Goal: Navigation & Orientation: Find specific page/section

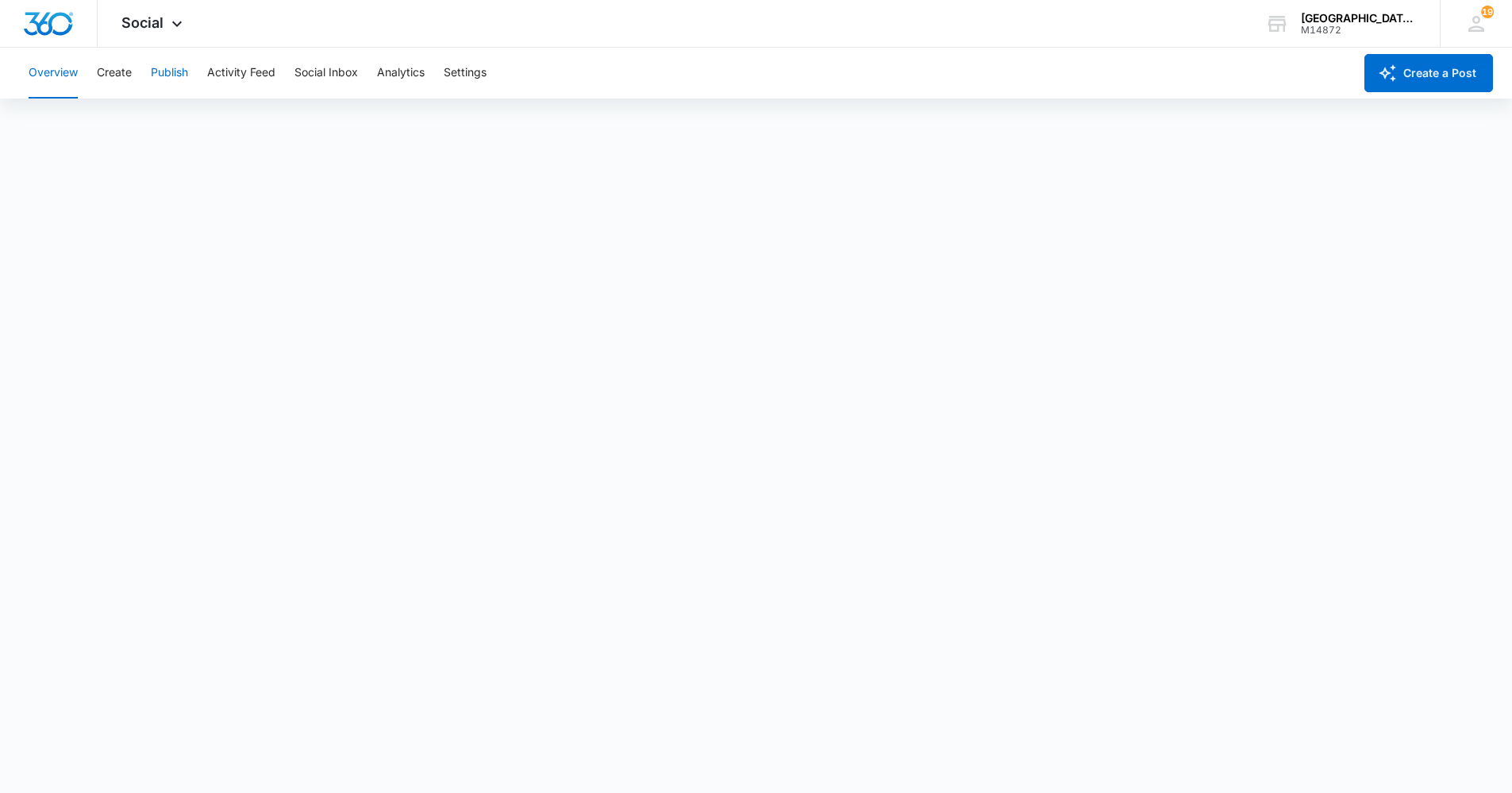
click at [181, 63] on button "Publish" at bounding box center [170, 74] width 37 height 51
click at [1475, 25] on icon at bounding box center [1477, 24] width 24 height 24
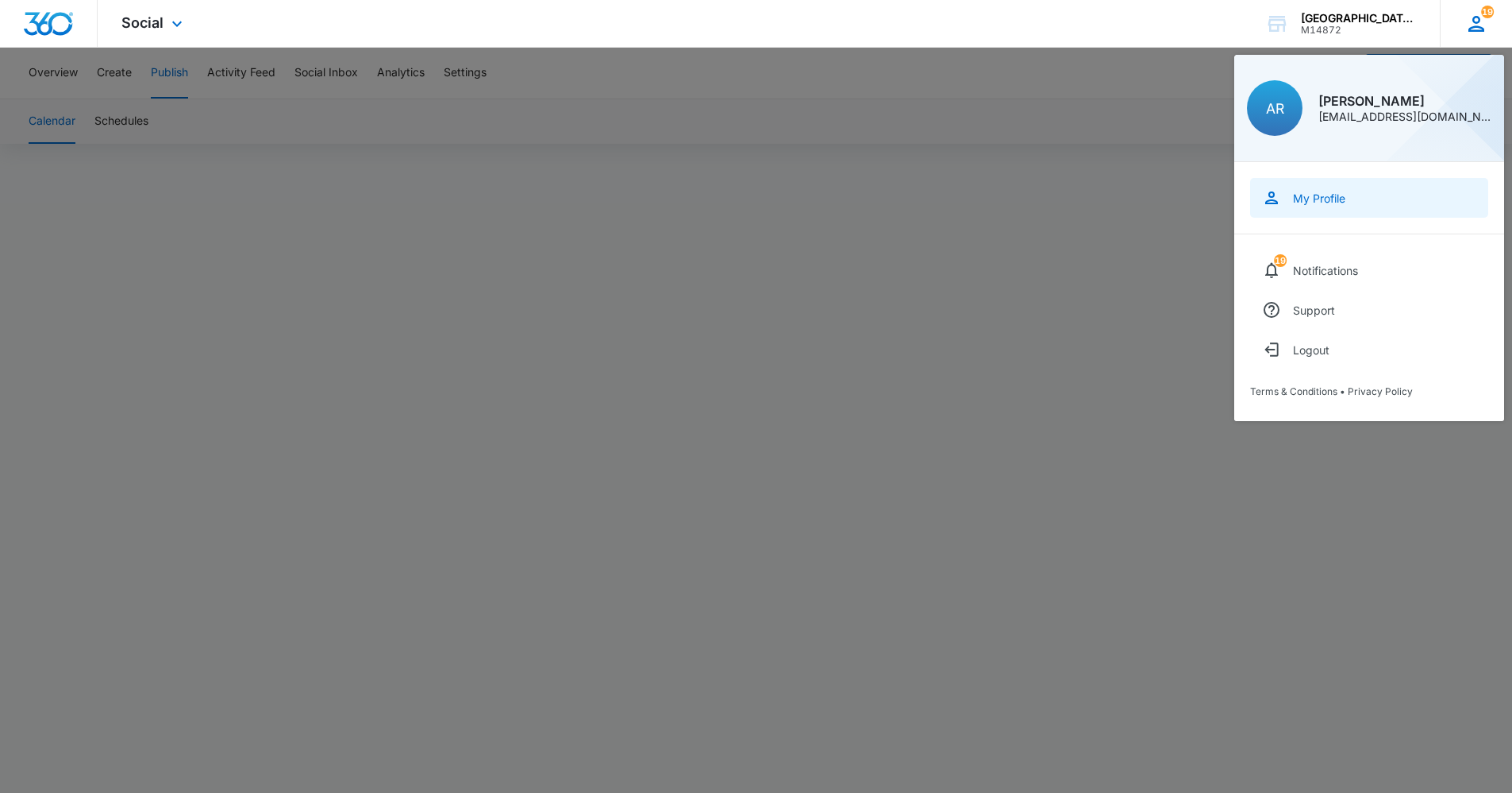
click at [1339, 205] on link "My Profile" at bounding box center [1369, 197] width 238 height 40
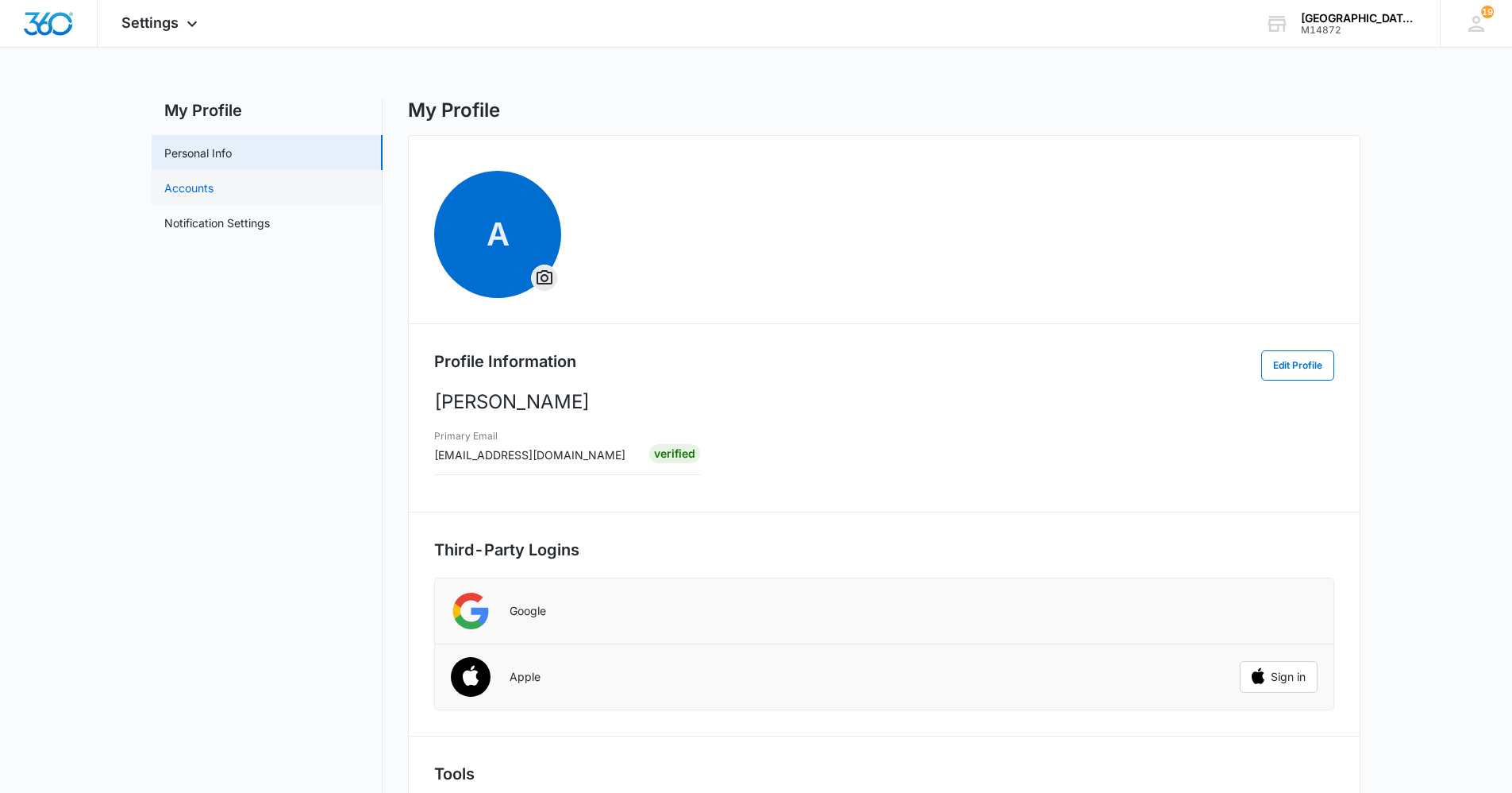
click at [214, 179] on link "Accounts" at bounding box center [189, 187] width 49 height 17
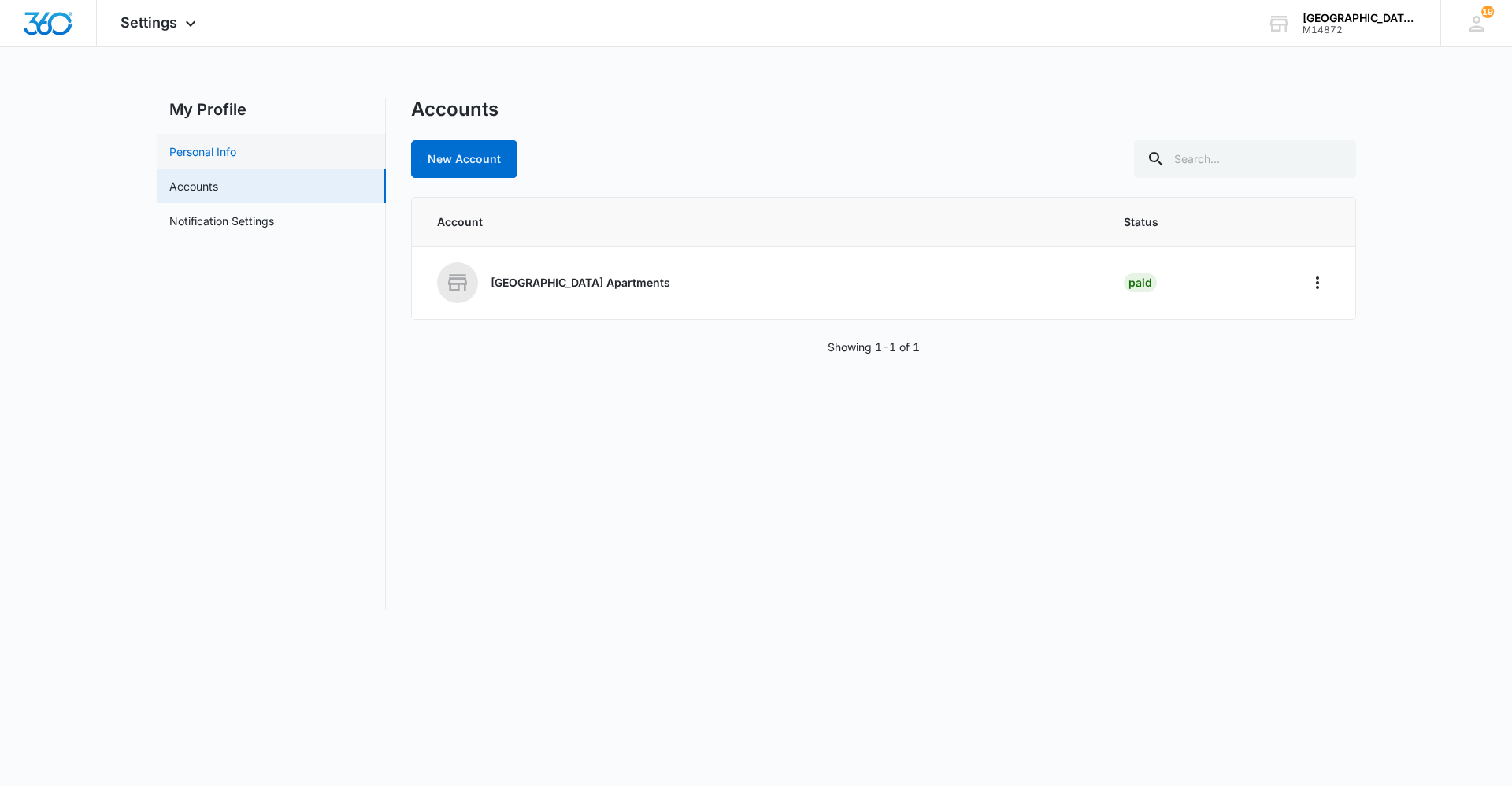
click at [236, 151] on link "Personal Info" at bounding box center [202, 151] width 67 height 17
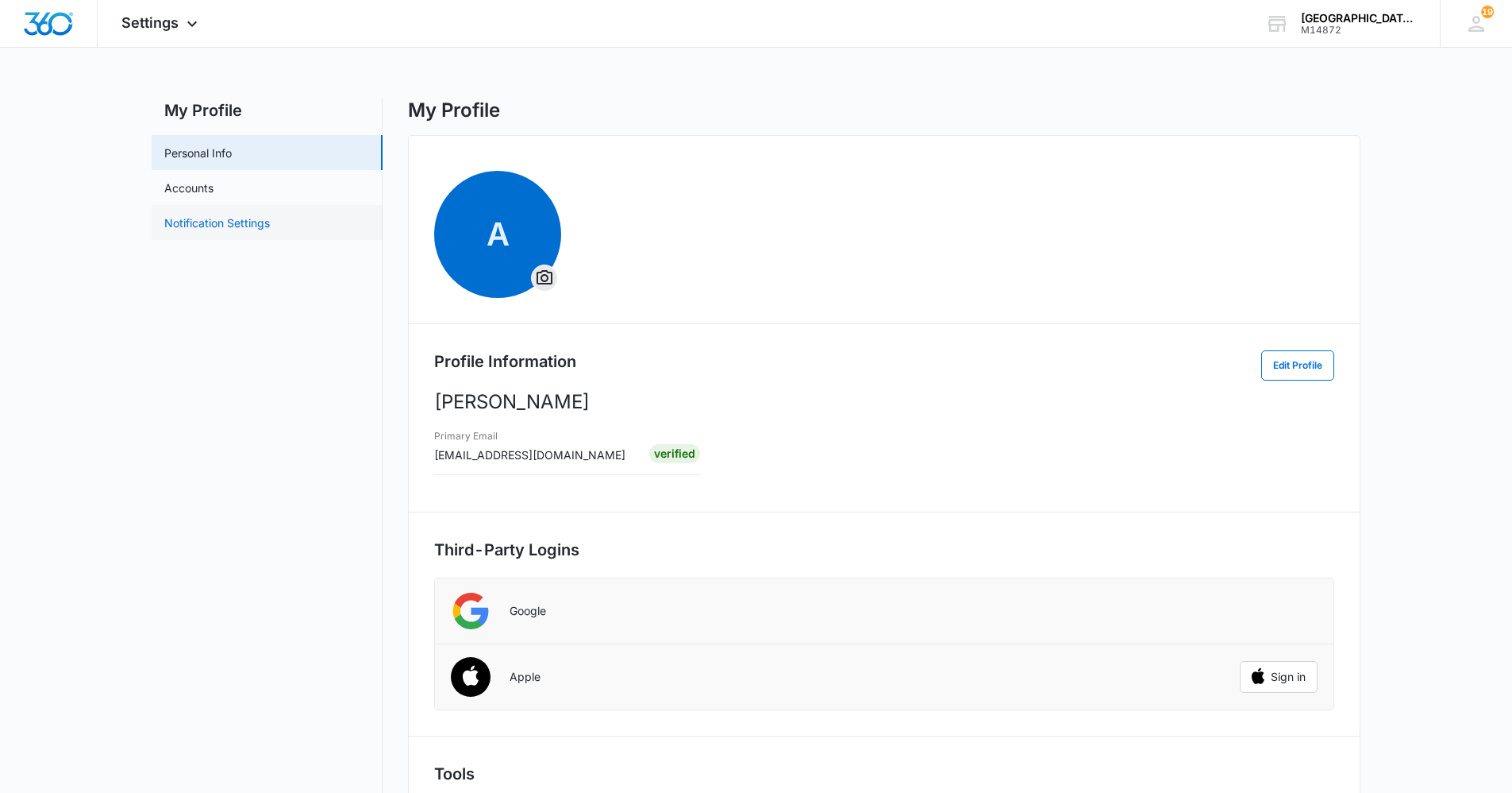
click at [269, 218] on link "Notification Settings" at bounding box center [218, 223] width 106 height 17
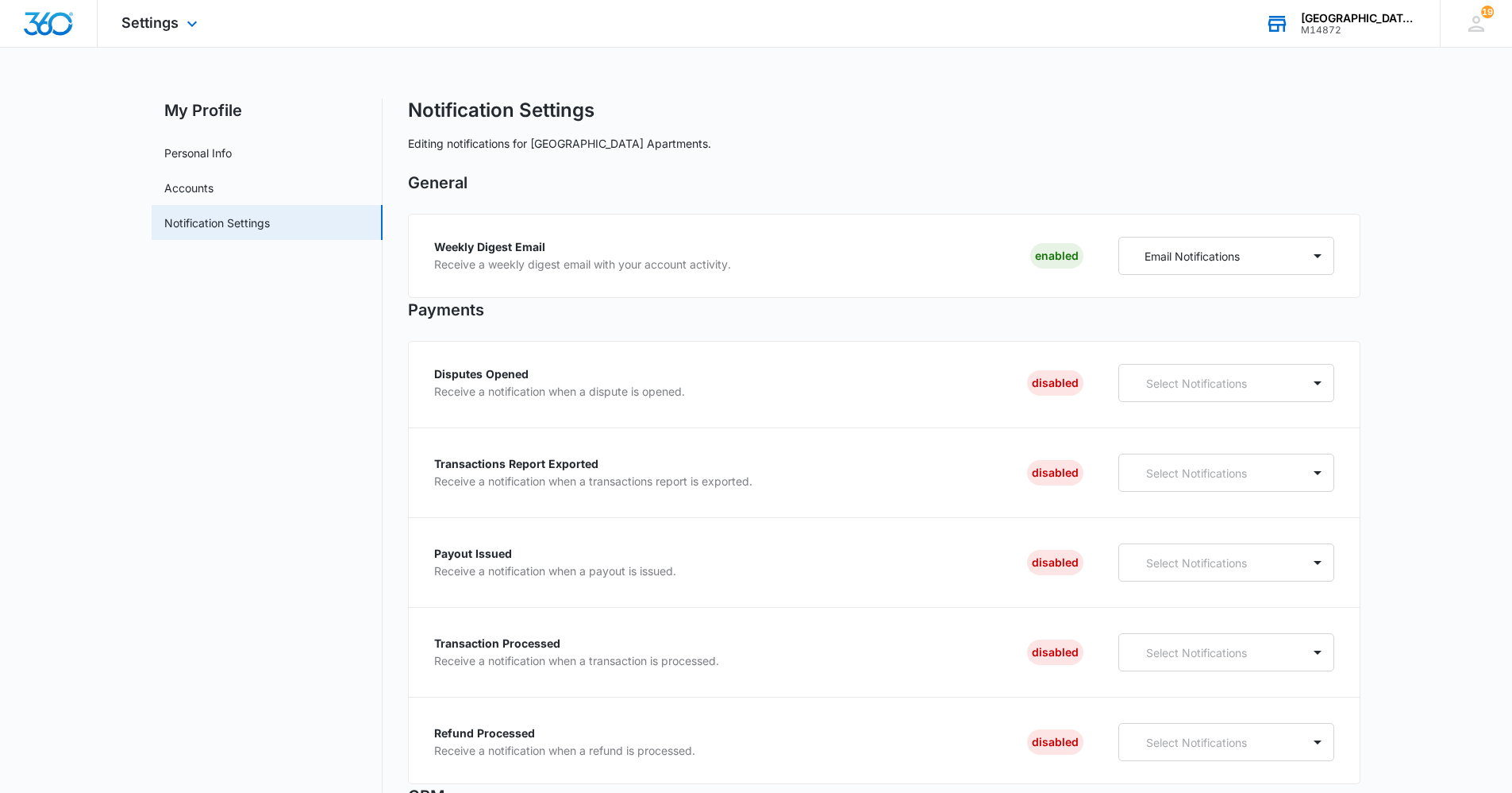
click at [1349, 27] on div "M14872" at bounding box center [1359, 29] width 116 height 11
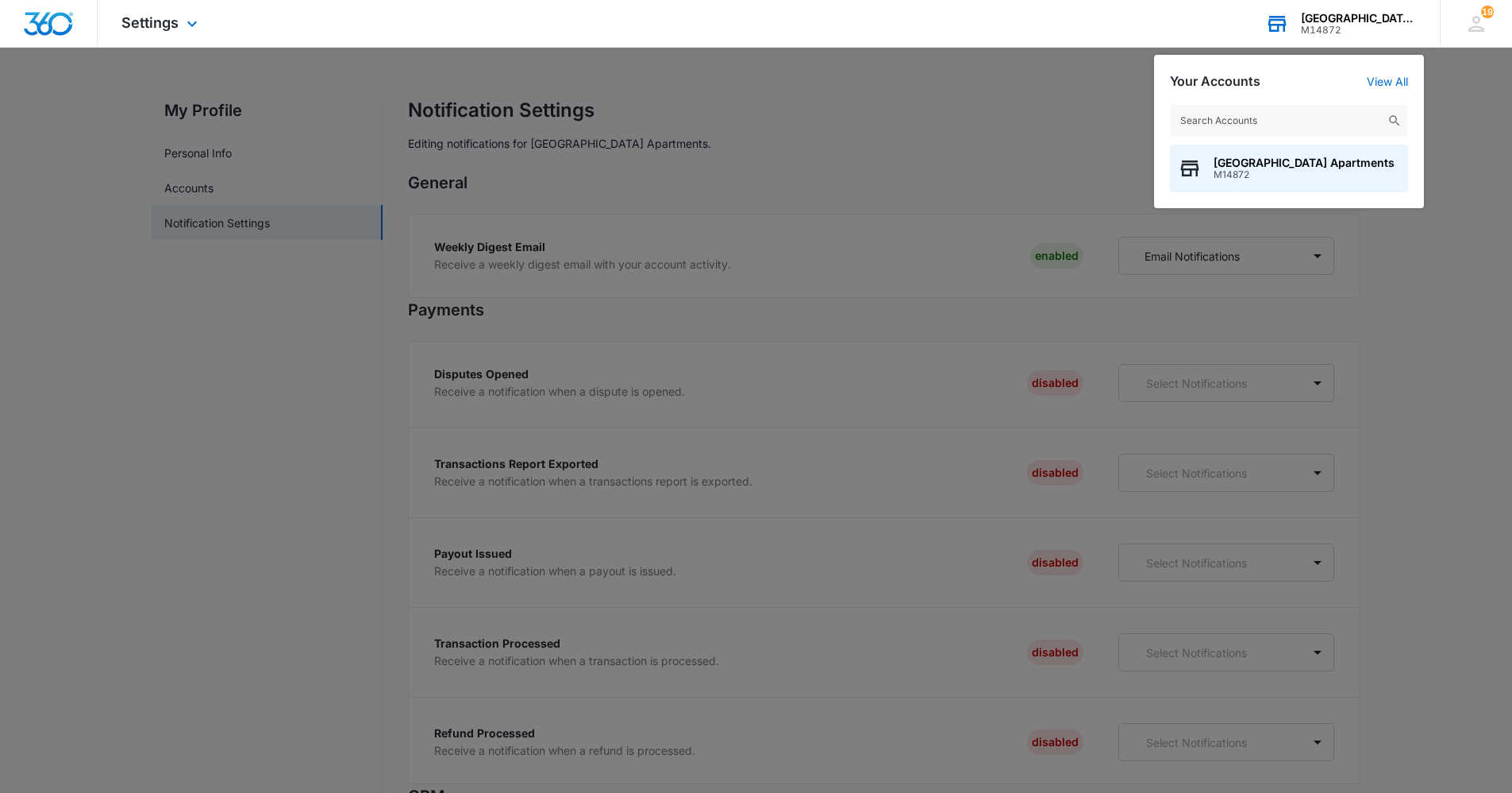
click at [1349, 27] on div "M14872" at bounding box center [1359, 29] width 116 height 11
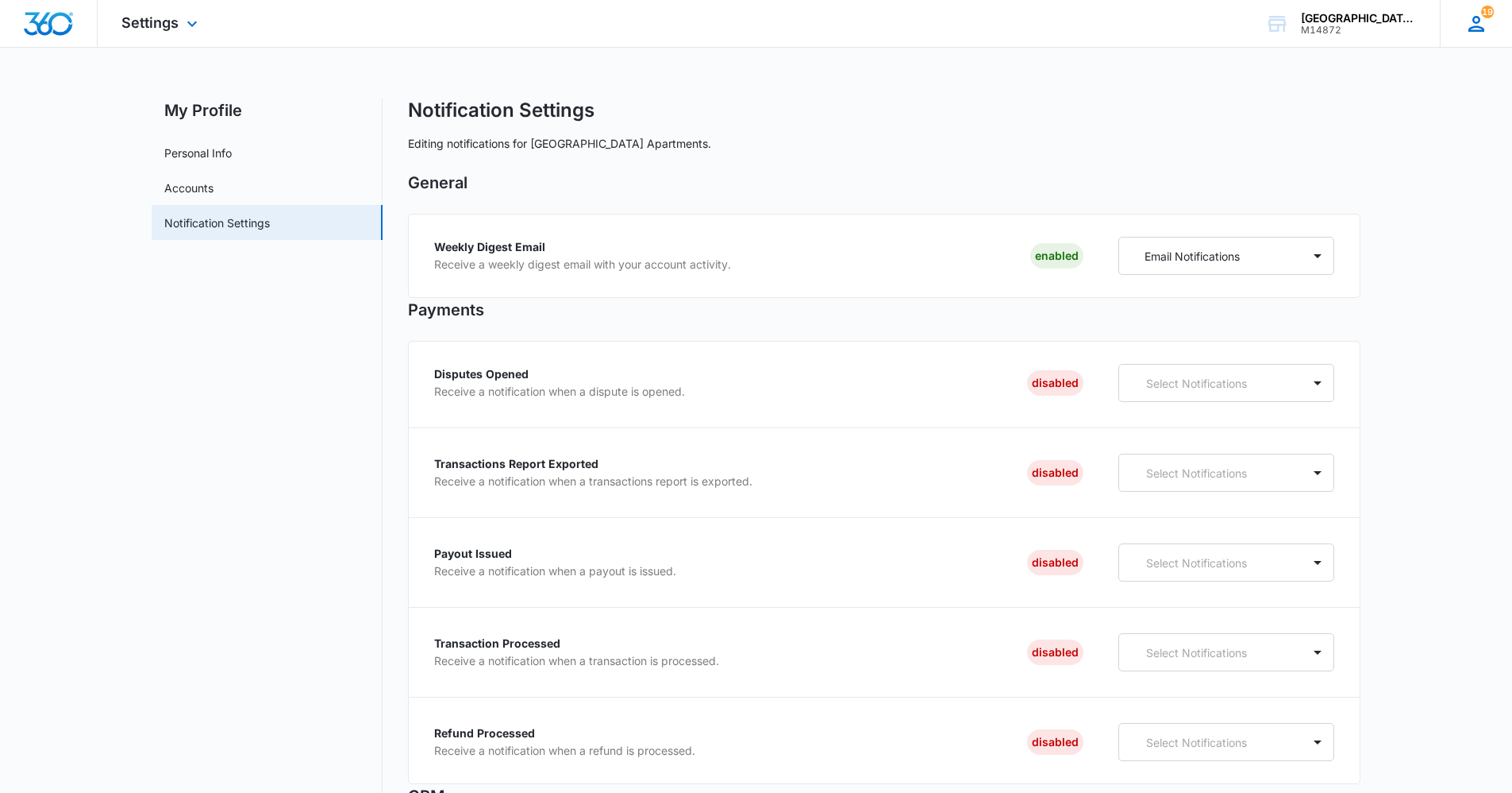
click at [1488, 26] on icon at bounding box center [1477, 24] width 24 height 24
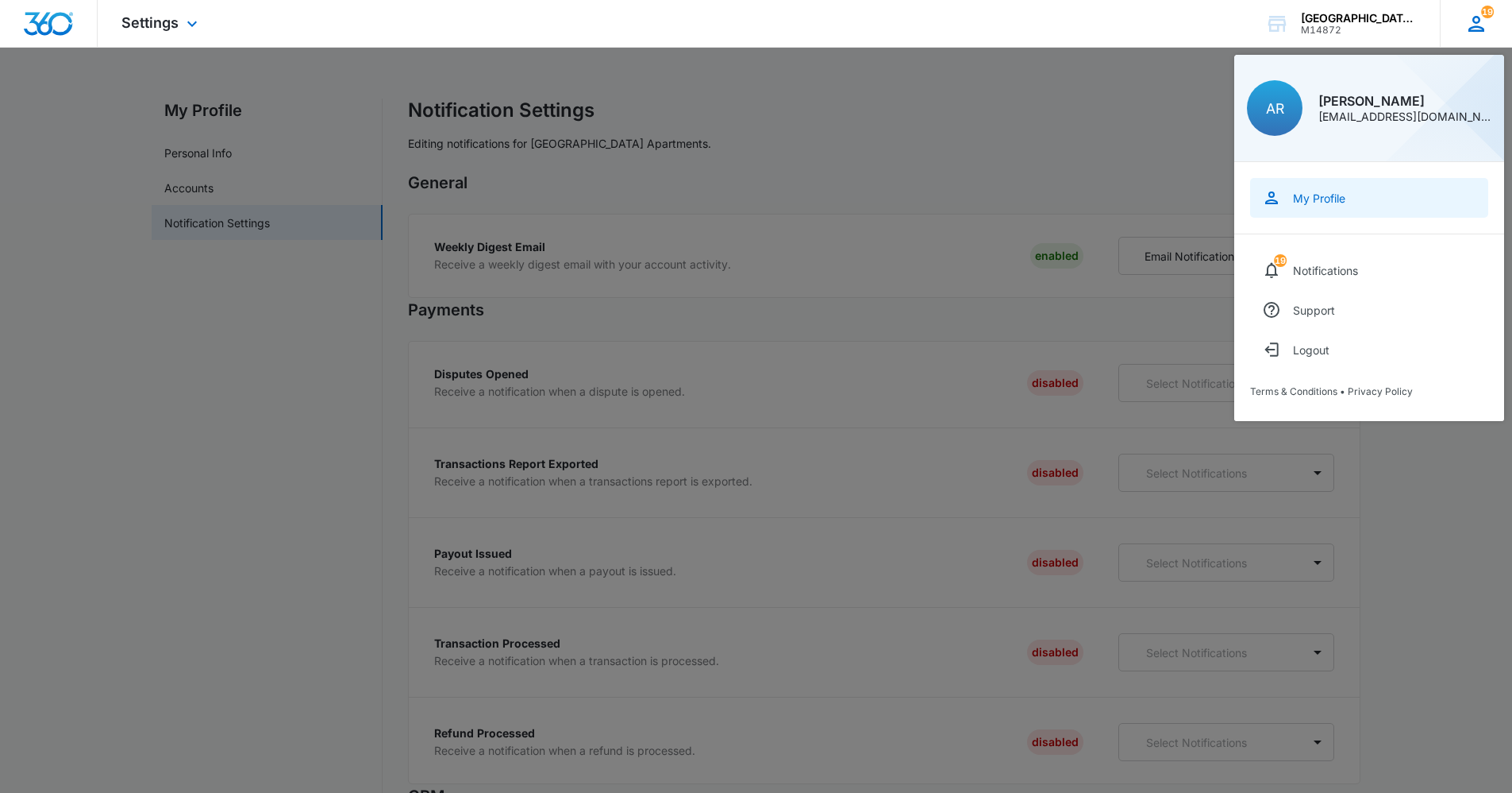
click at [1335, 187] on link "My Profile" at bounding box center [1369, 197] width 238 height 40
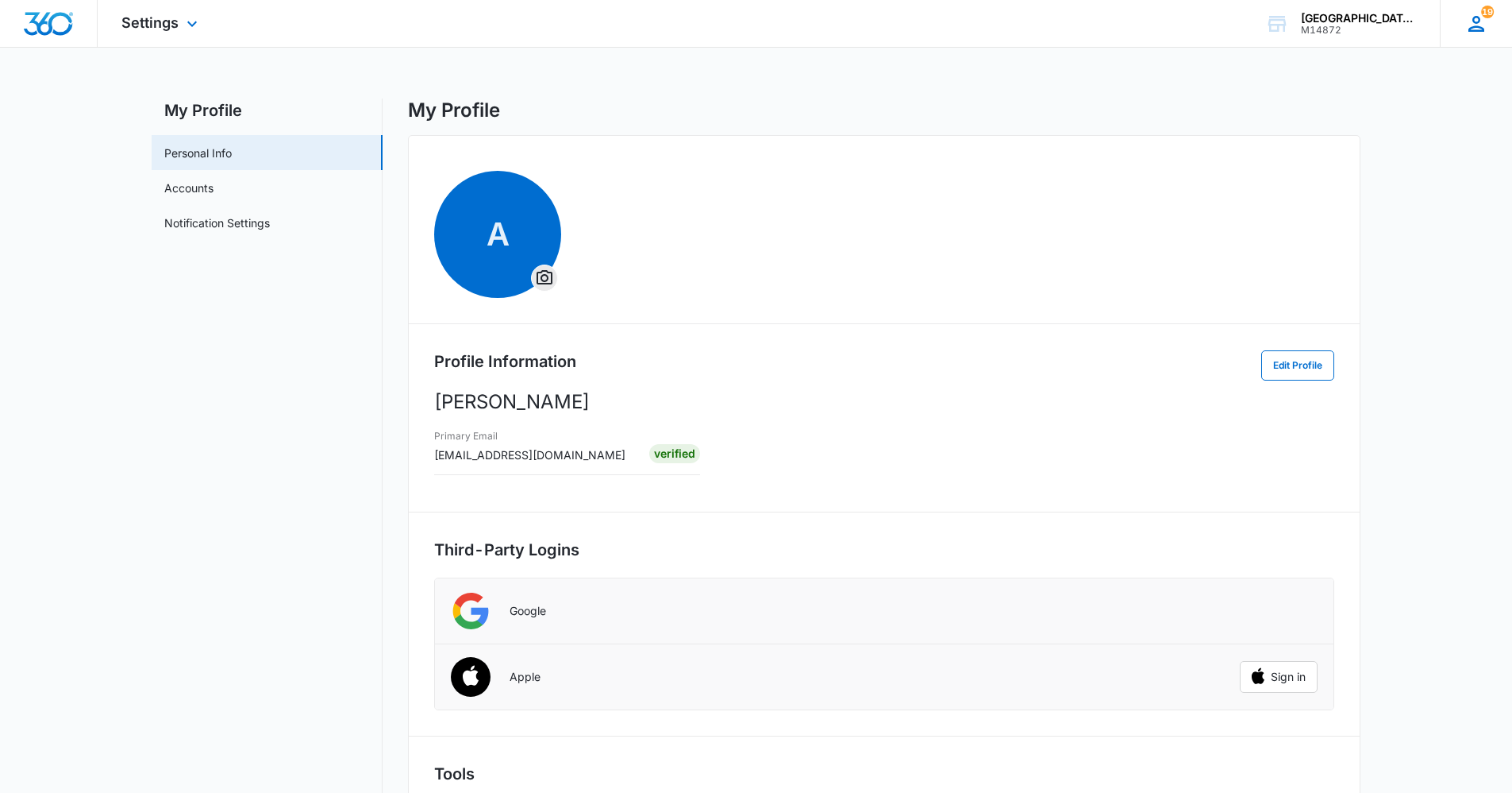
click at [1488, 23] on icon at bounding box center [1477, 24] width 24 height 24
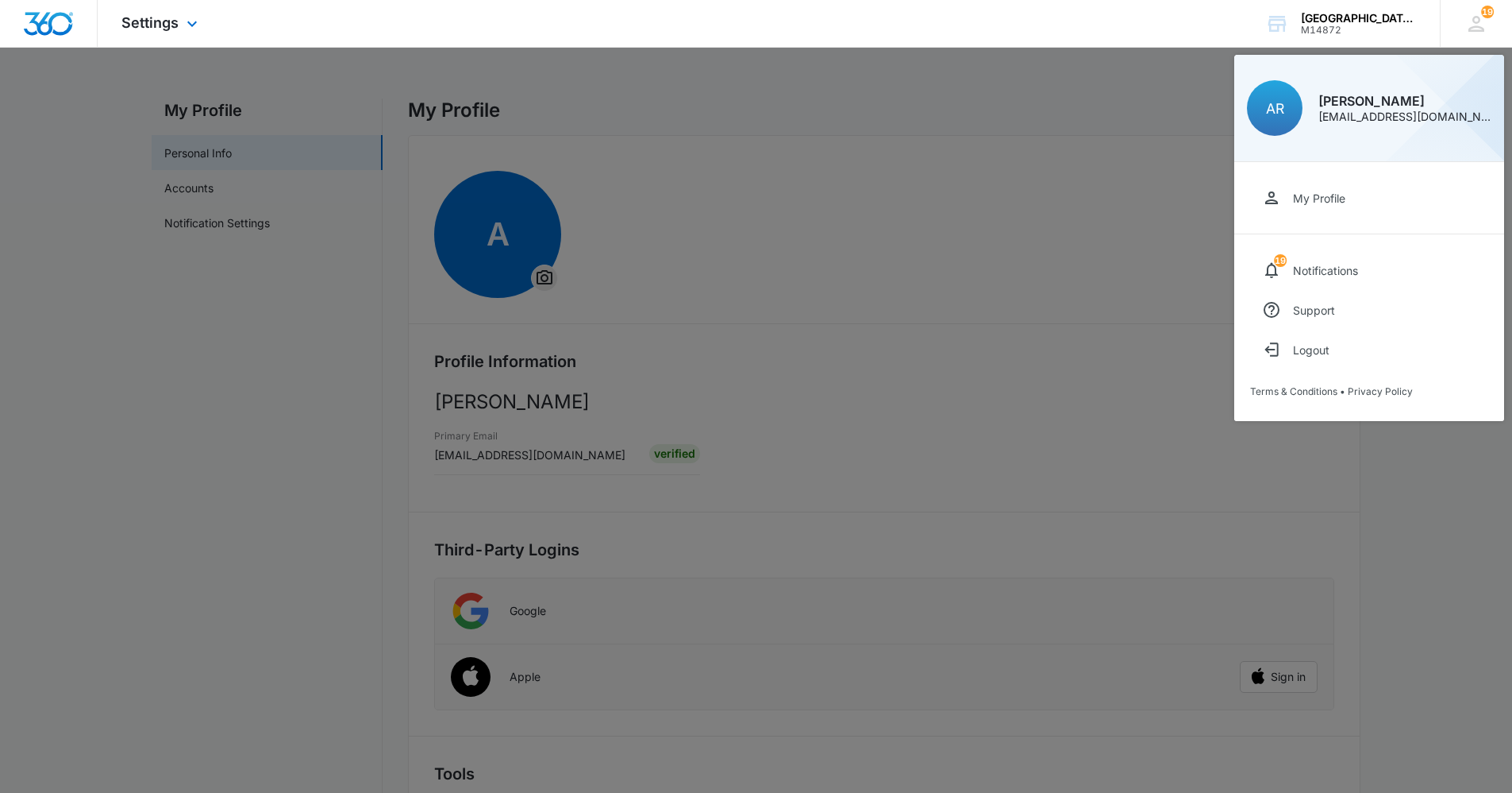
click at [150, 13] on div "Settings Apps Reputation Websites Forms CRM Email Social Content Ads Intelligen…" at bounding box center [162, 24] width 127 height 47
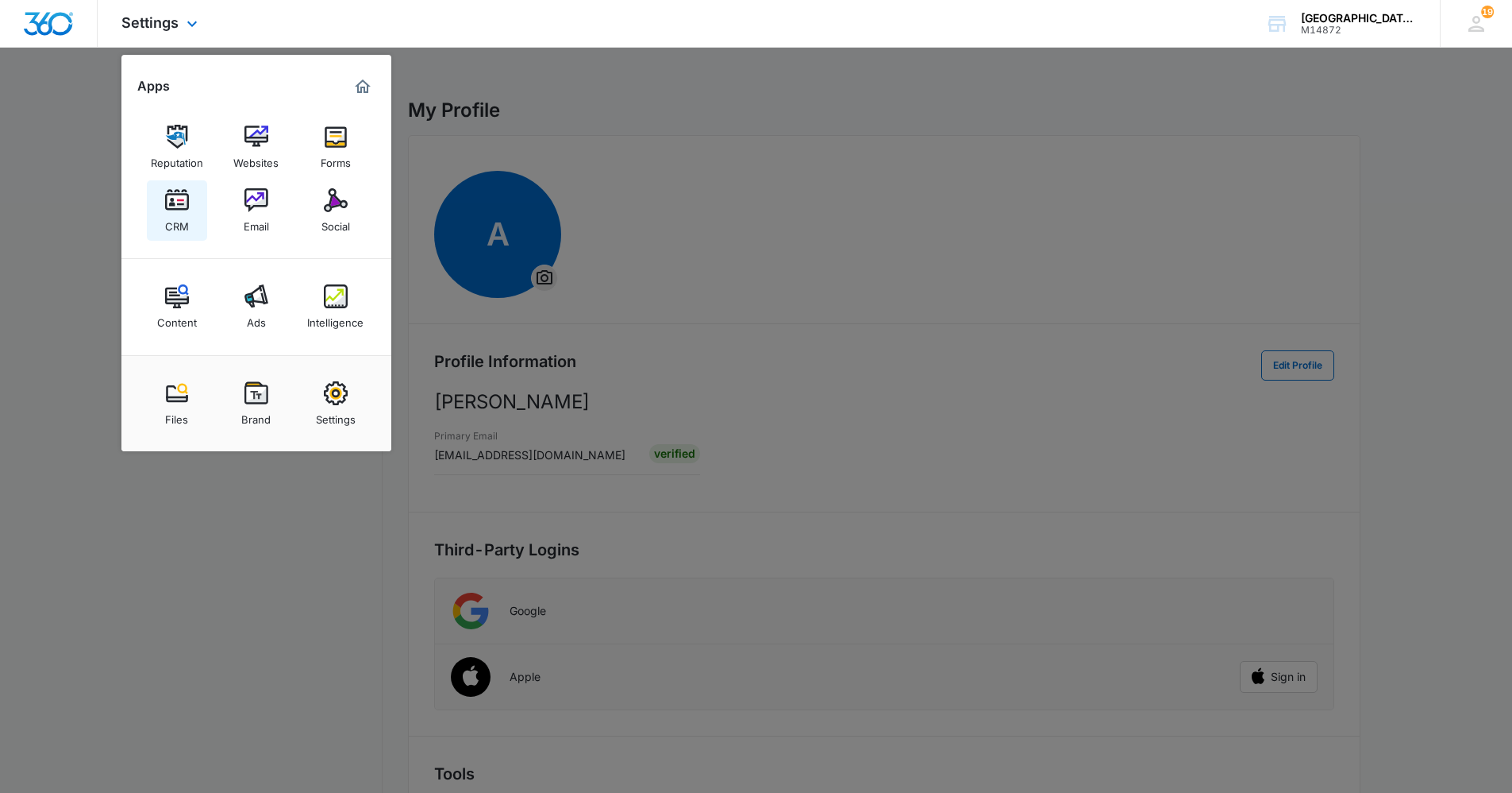
click at [181, 199] on img at bounding box center [177, 200] width 24 height 24
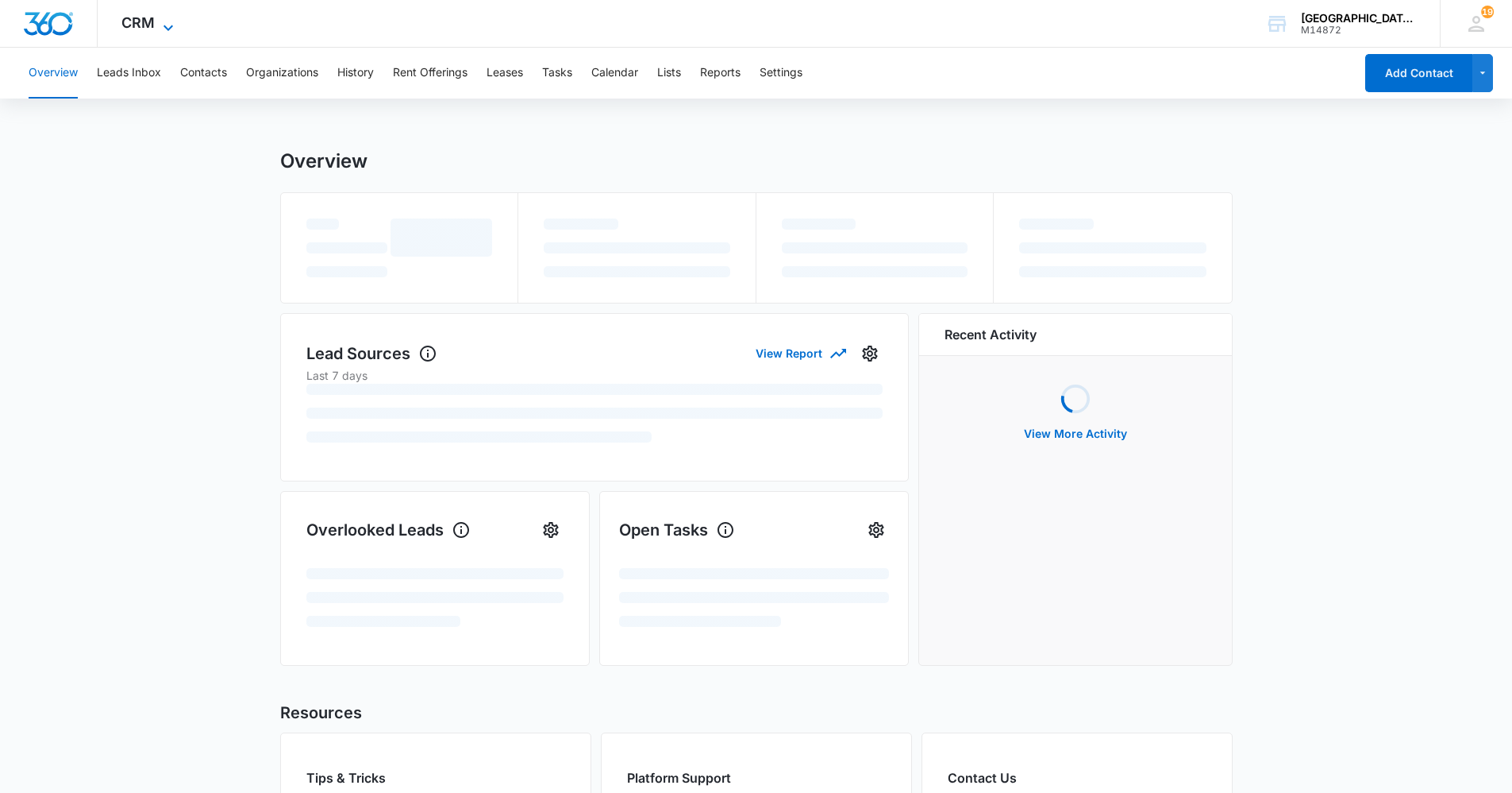
click at [142, 17] on span "CRM" at bounding box center [138, 23] width 33 height 17
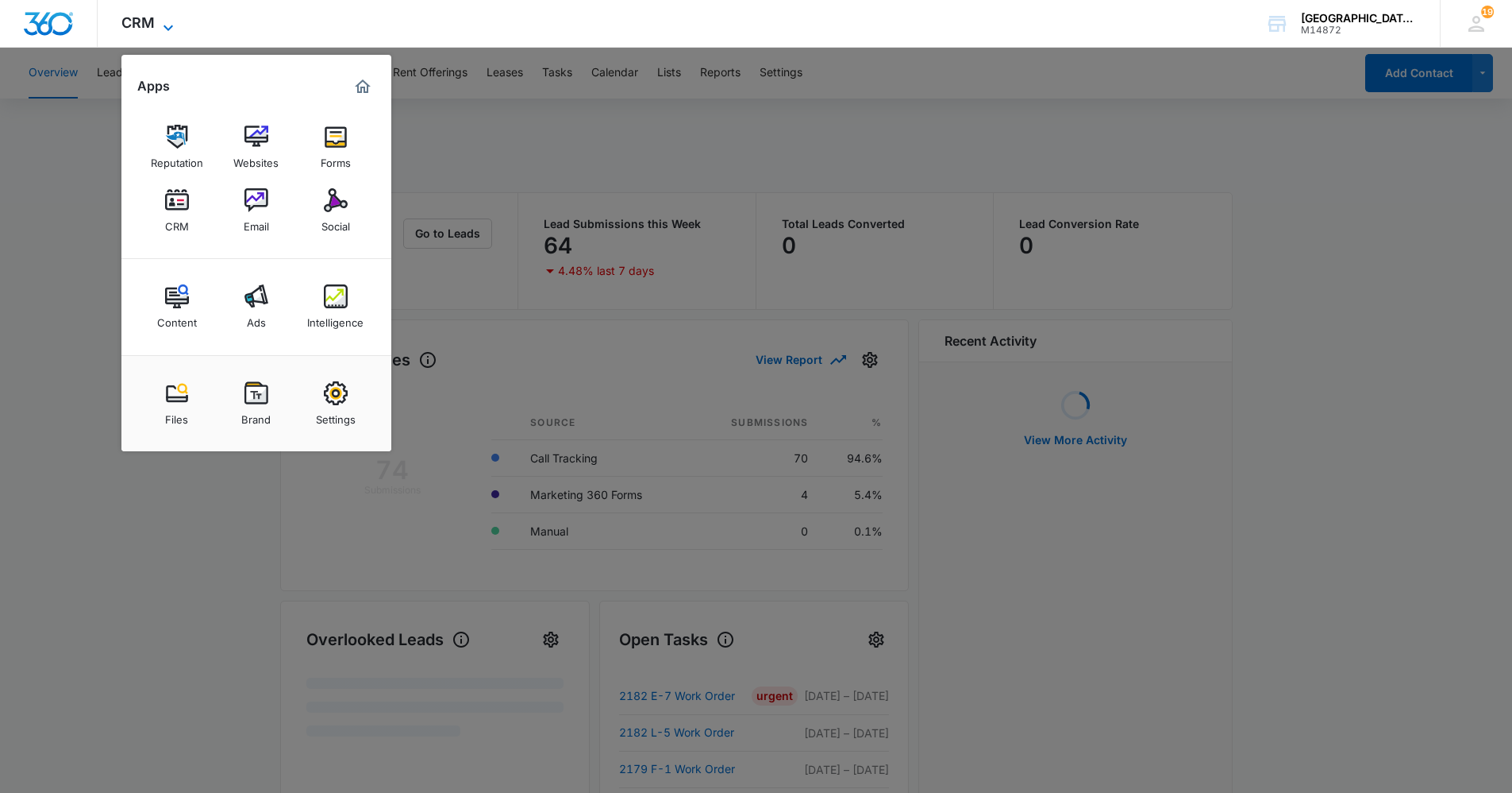
click at [142, 17] on span "CRM" at bounding box center [138, 23] width 33 height 17
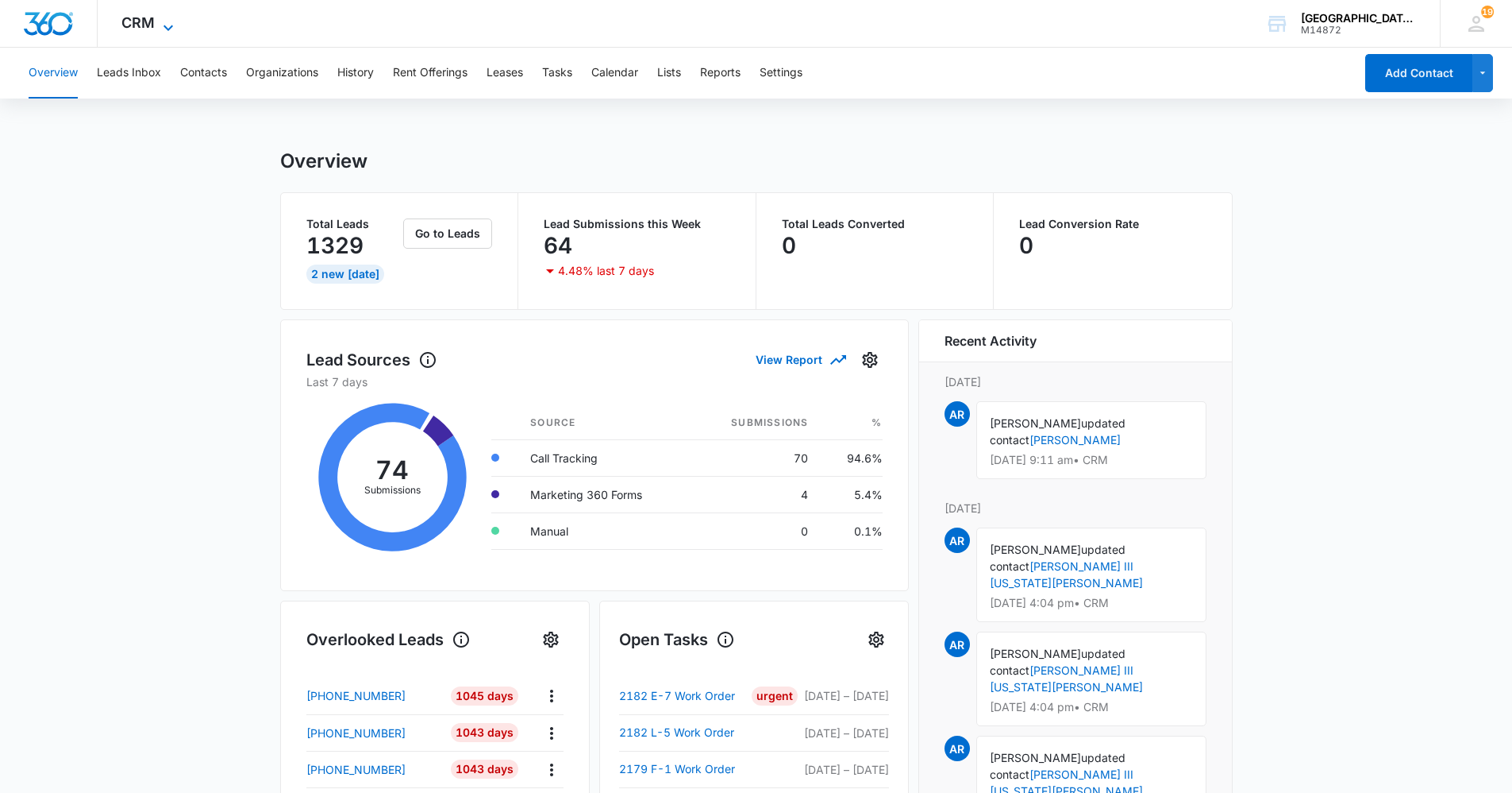
click at [142, 17] on span "CRM" at bounding box center [138, 23] width 33 height 17
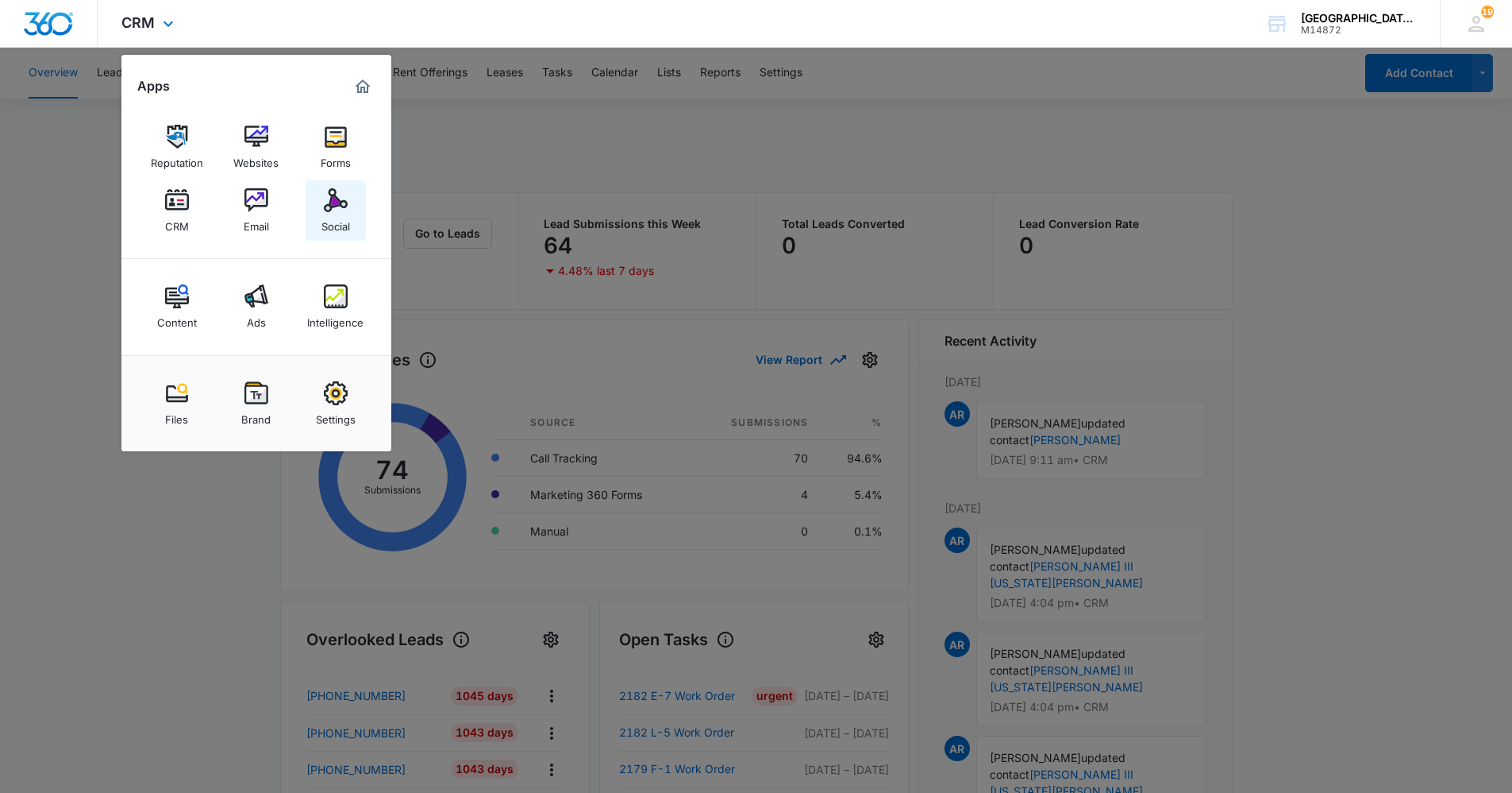
click at [328, 218] on div "Social" at bounding box center [335, 222] width 28 height 21
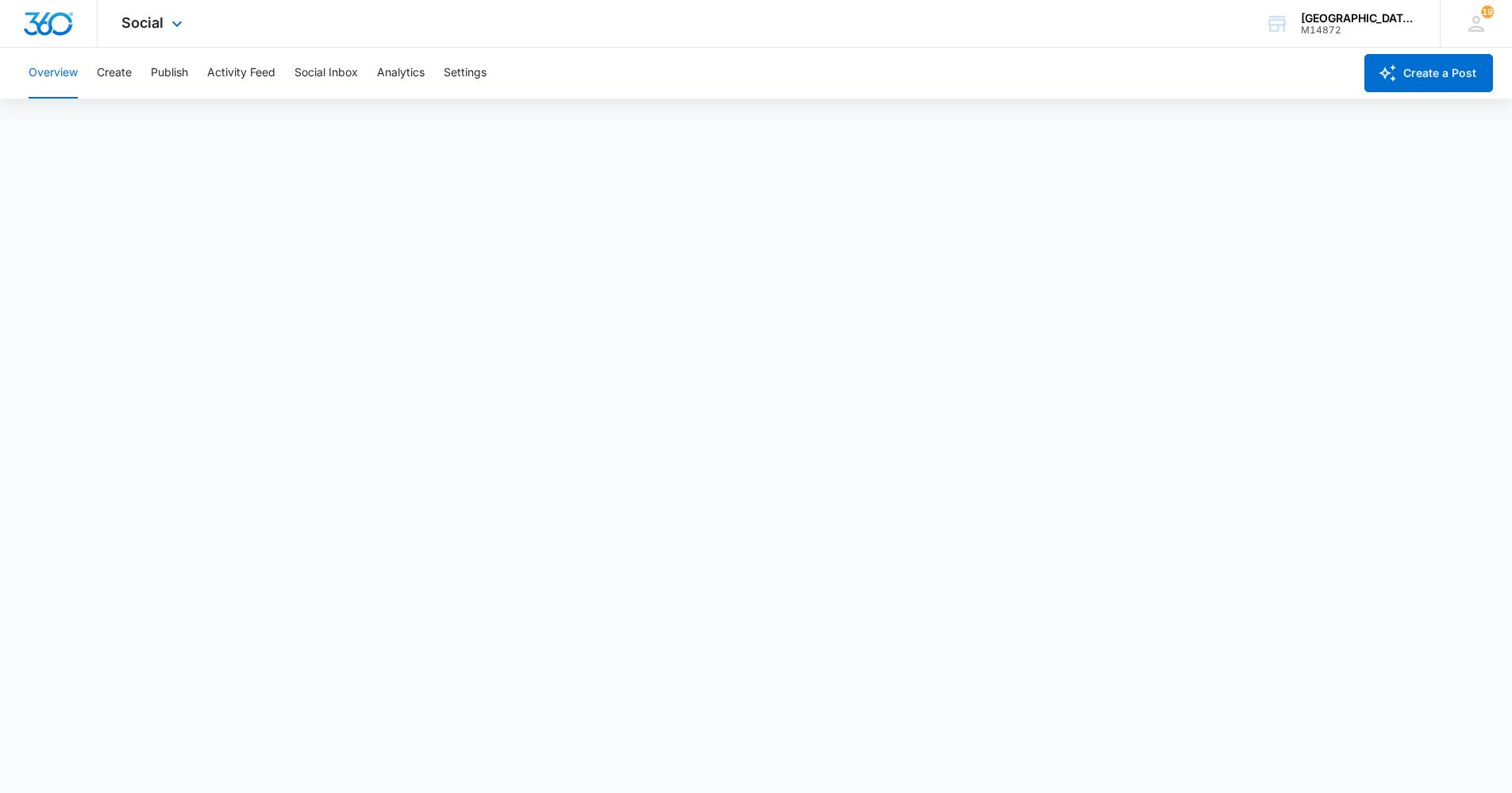
click at [143, 33] on div "Social Apps Reputation Websites Forms CRM Email Social Content Ads Intelligence…" at bounding box center [154, 24] width 113 height 47
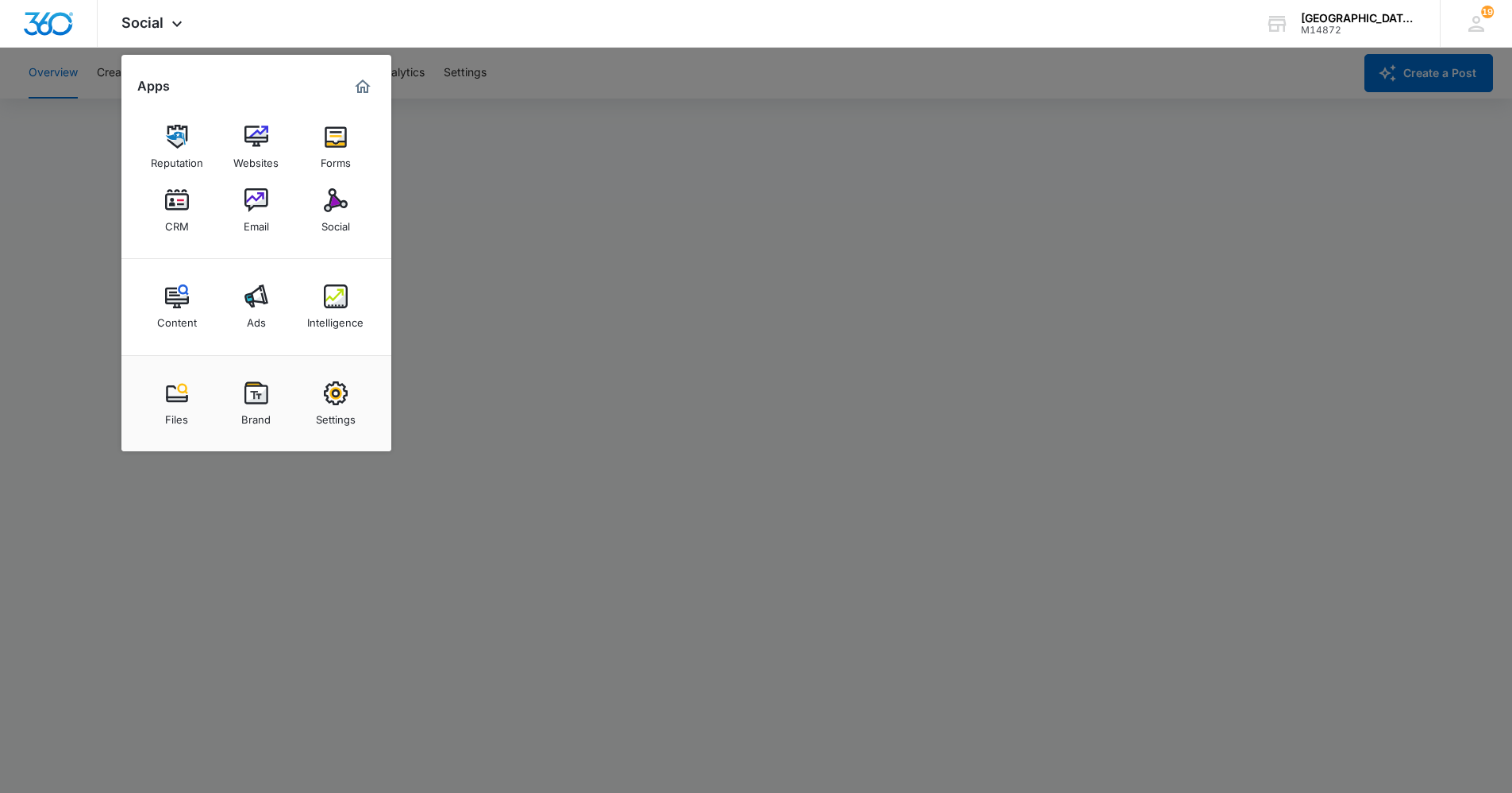
click at [745, 72] on div at bounding box center [756, 396] width 1512 height 793
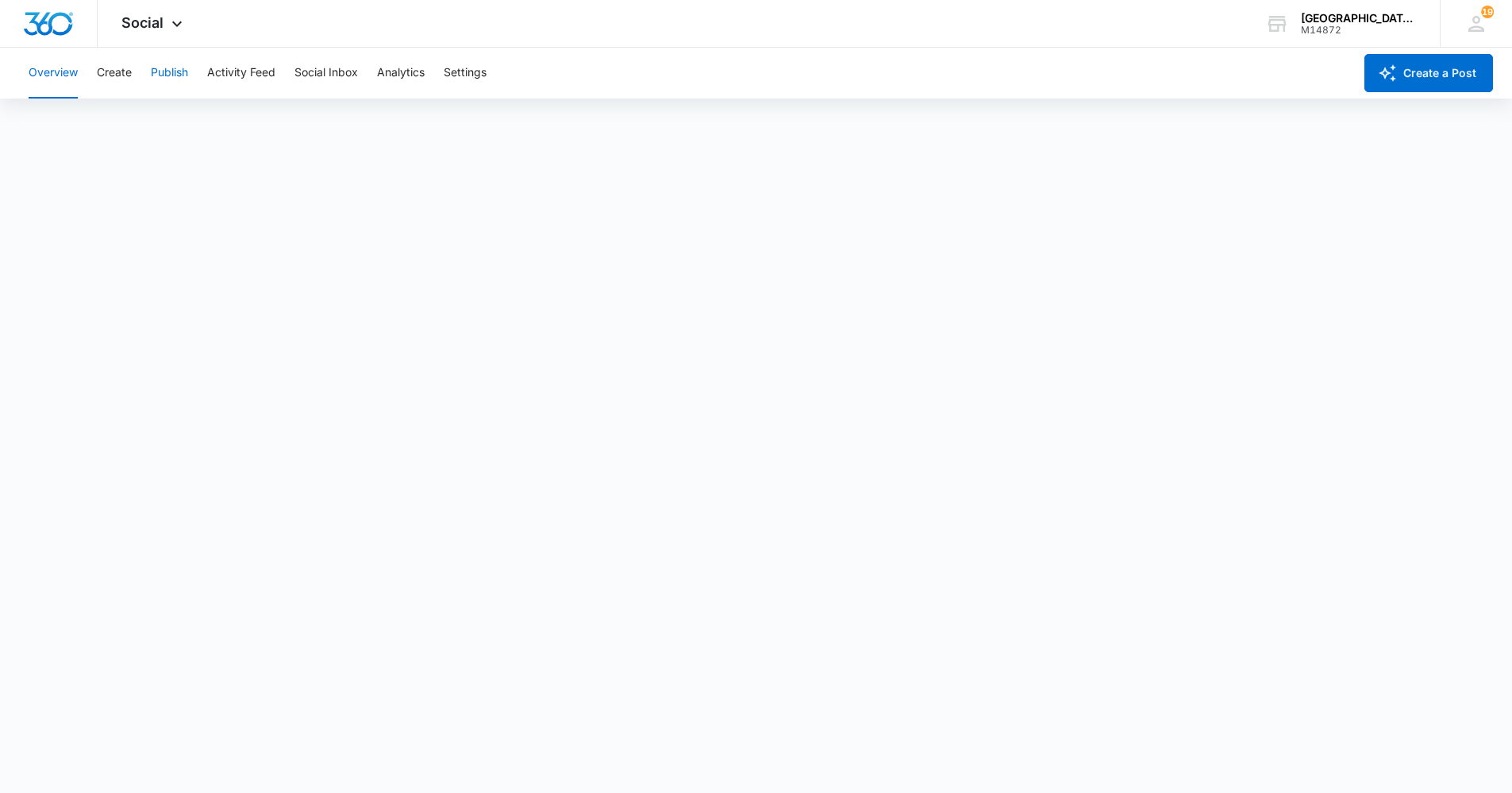
click at [160, 72] on button "Publish" at bounding box center [170, 74] width 37 height 51
